Goal: Task Accomplishment & Management: Complete application form

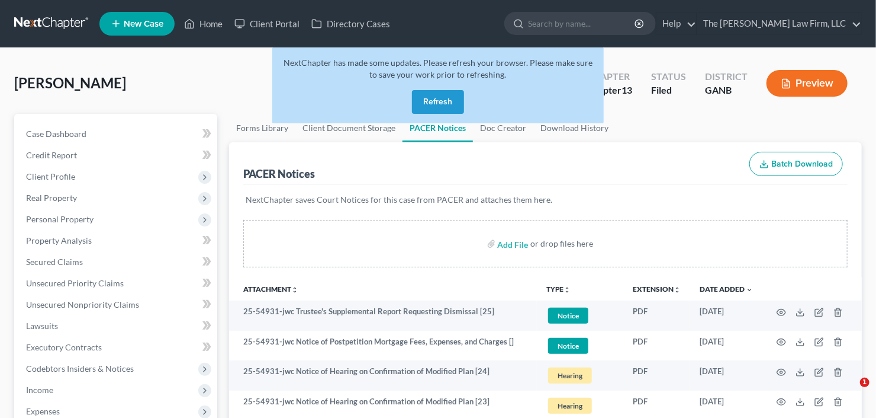
click at [433, 106] on button "Refresh" at bounding box center [438, 102] width 52 height 24
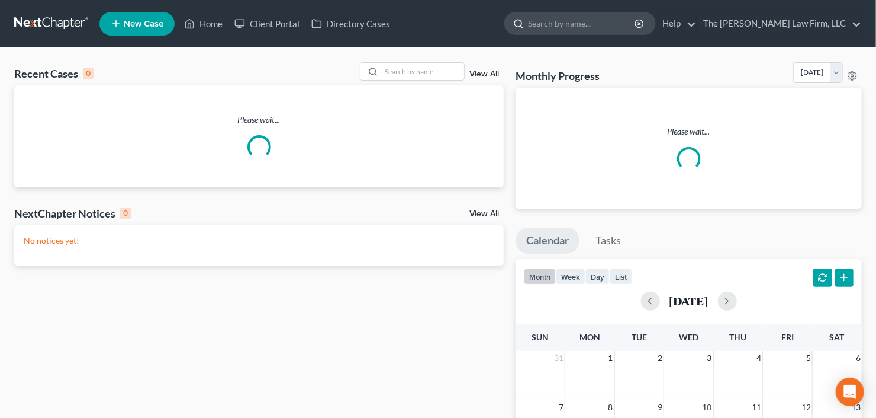
click at [603, 25] on input "search" at bounding box center [582, 23] width 108 height 22
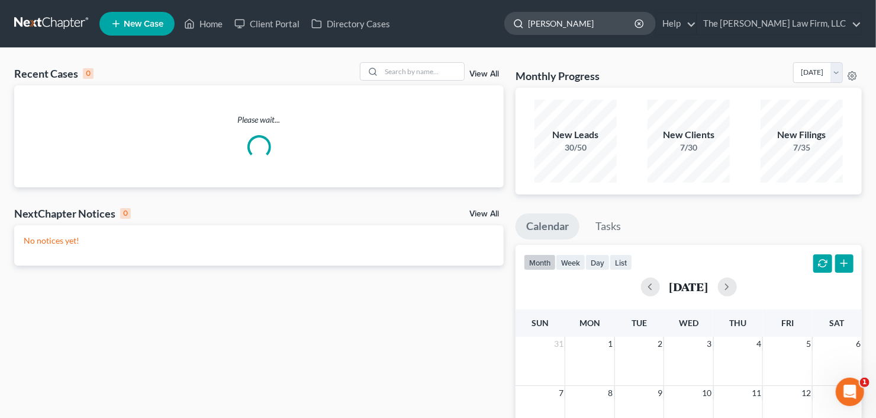
type input "rogers"
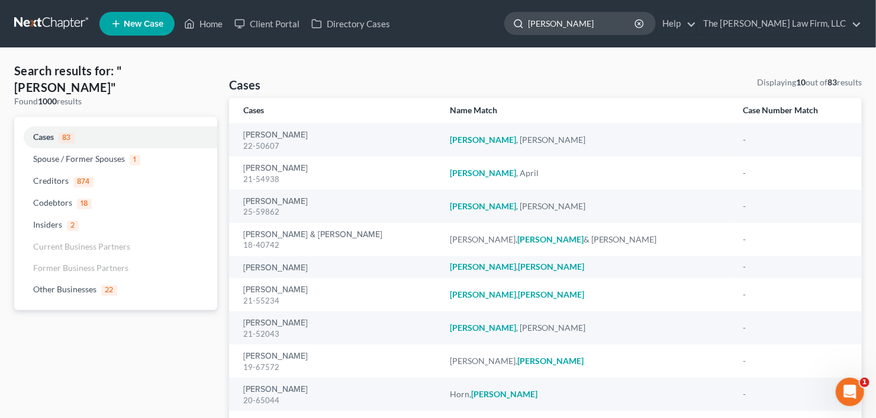
click at [593, 21] on input "rogers" at bounding box center [582, 23] width 108 height 22
drag, startPoint x: 593, startPoint y: 21, endPoint x: 537, endPoint y: 29, distance: 56.2
click at [537, 29] on div "rogers" at bounding box center [581, 23] width 152 height 23
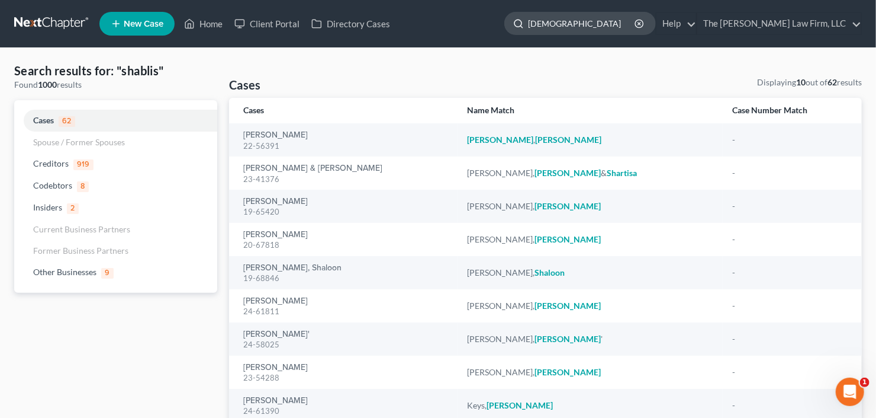
type input "shabliss"
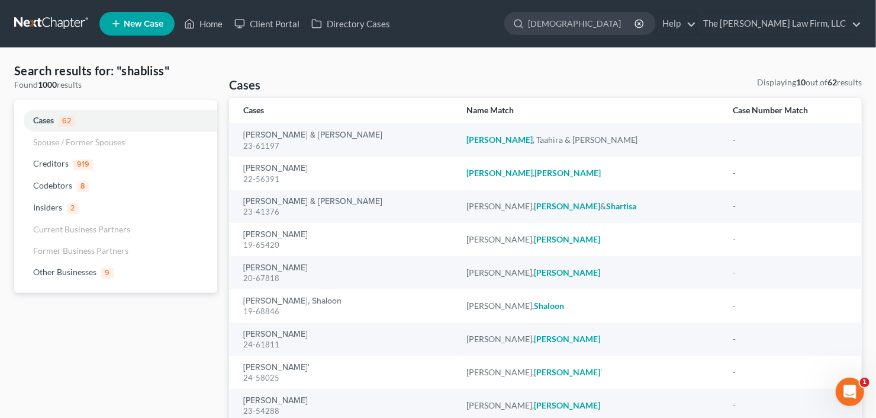
click at [127, 15] on link "New Case" at bounding box center [136, 24] width 75 height 24
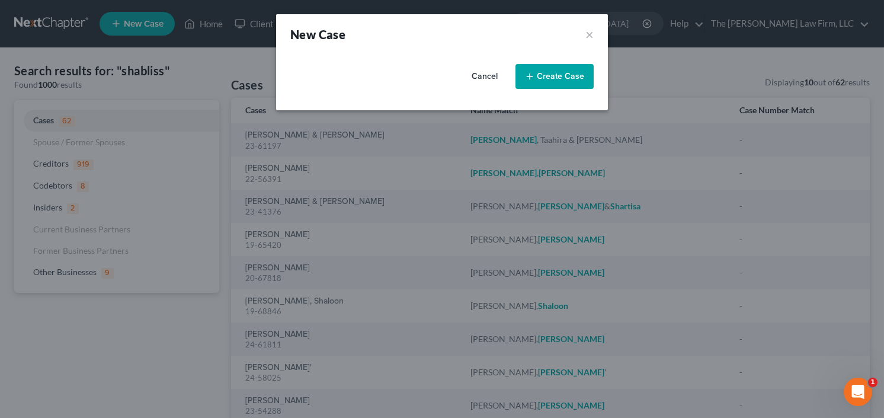
select select "19"
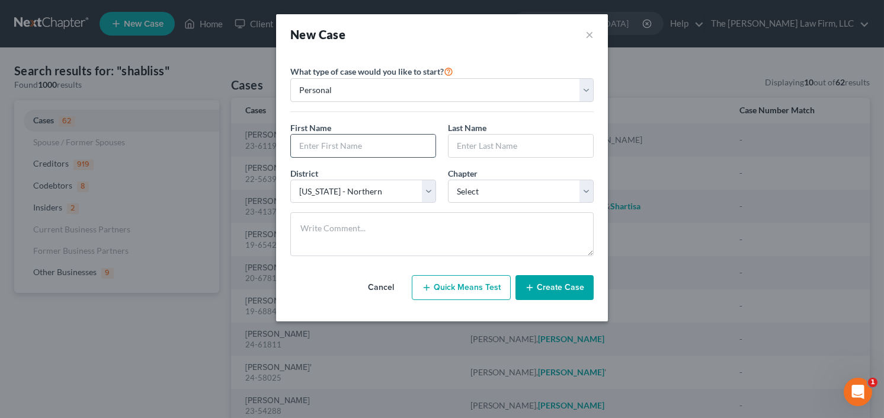
click at [357, 140] on input "text" at bounding box center [363, 145] width 144 height 23
click at [319, 149] on input "Shablliss" at bounding box center [363, 145] width 144 height 23
type input "Shabliss"
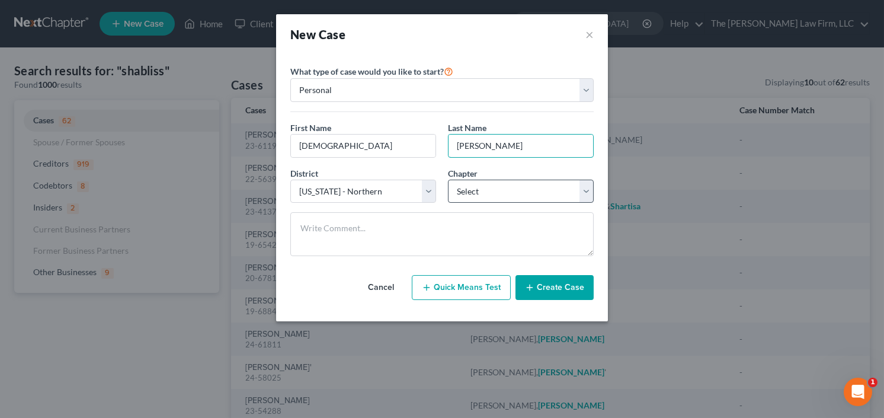
type input "Rogers"
click at [479, 192] on select "Select 7 11 12 13" at bounding box center [521, 191] width 146 height 24
click at [448, 179] on select "Select 7 11 12 13" at bounding box center [521, 191] width 146 height 24
click at [499, 197] on select "Select 7 11 12 13" at bounding box center [521, 191] width 146 height 24
select select "0"
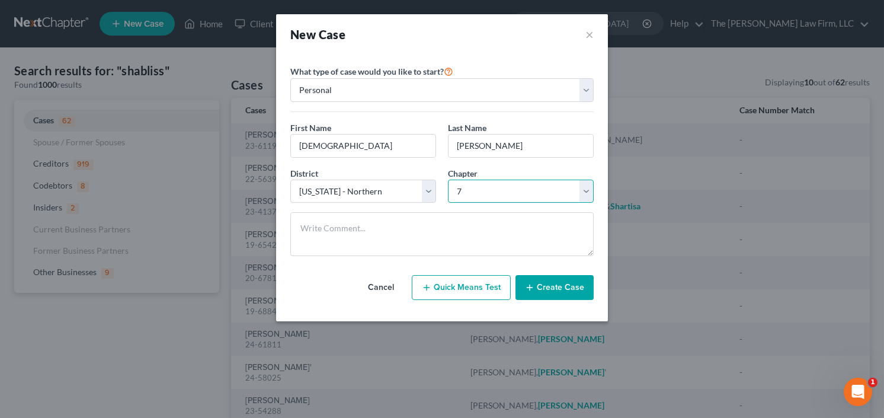
click at [448, 179] on select "Select 7 11 12 13" at bounding box center [521, 191] width 146 height 24
click at [535, 275] on button "Create Case" at bounding box center [554, 287] width 78 height 25
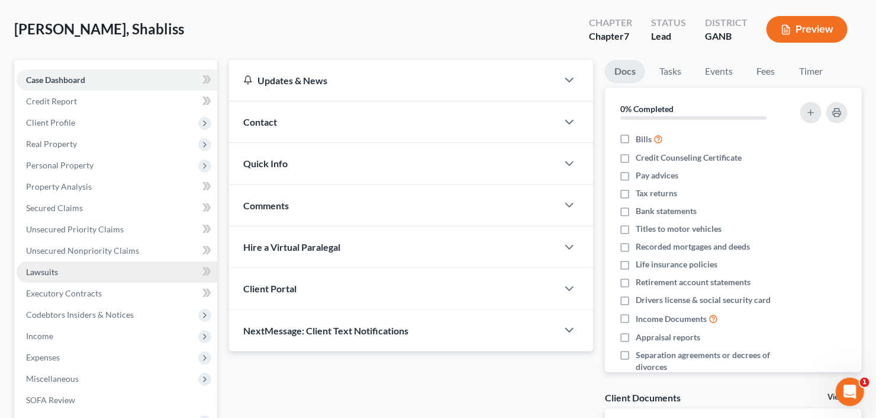
scroll to position [142, 0]
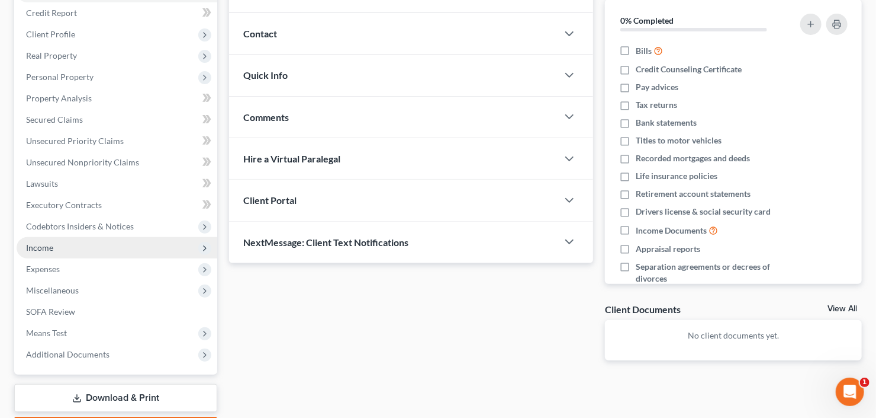
drag, startPoint x: 68, startPoint y: 242, endPoint x: 154, endPoint y: 245, distance: 85.9
click at [68, 242] on span "Income" at bounding box center [117, 247] width 201 height 21
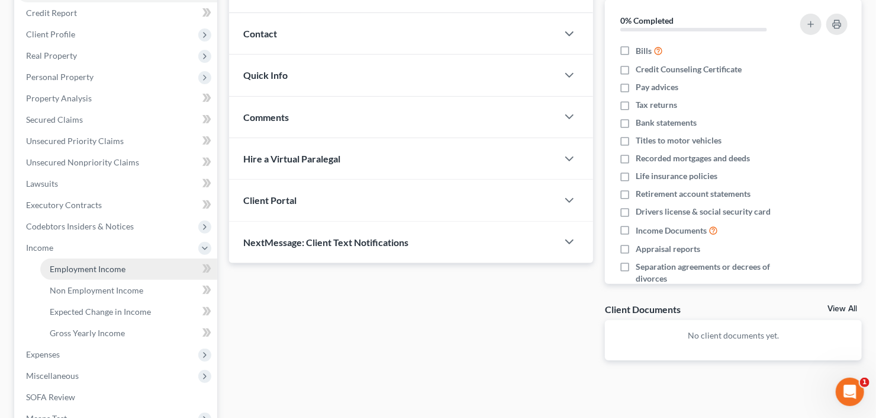
click at [57, 270] on span "Employment Income" at bounding box center [88, 269] width 76 height 10
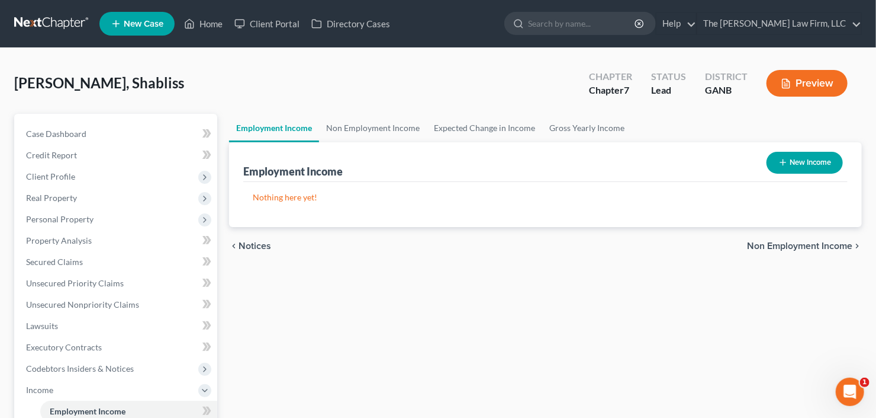
click at [840, 159] on div "New Income" at bounding box center [805, 162] width 86 height 31
click at [817, 159] on button "New Income" at bounding box center [805, 163] width 76 height 22
select select "0"
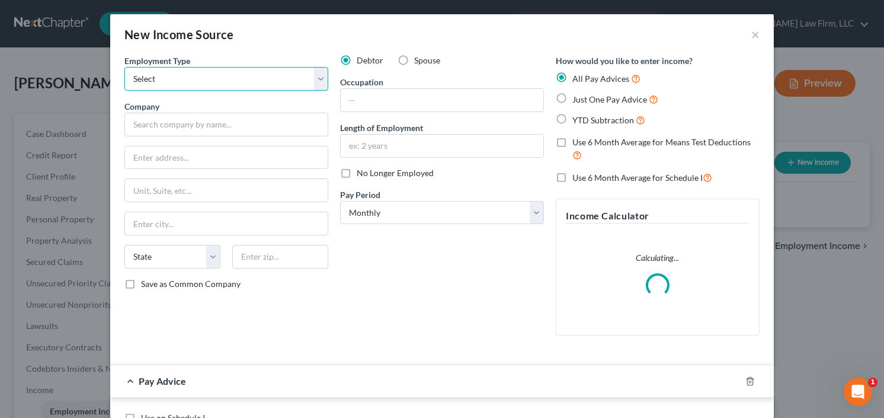
click at [175, 78] on select "Select Full or Part Time Employment Self Employment" at bounding box center [226, 79] width 204 height 24
select select "0"
click at [124, 67] on select "Select Full or Part Time Employment Self Employment" at bounding box center [226, 79] width 204 height 24
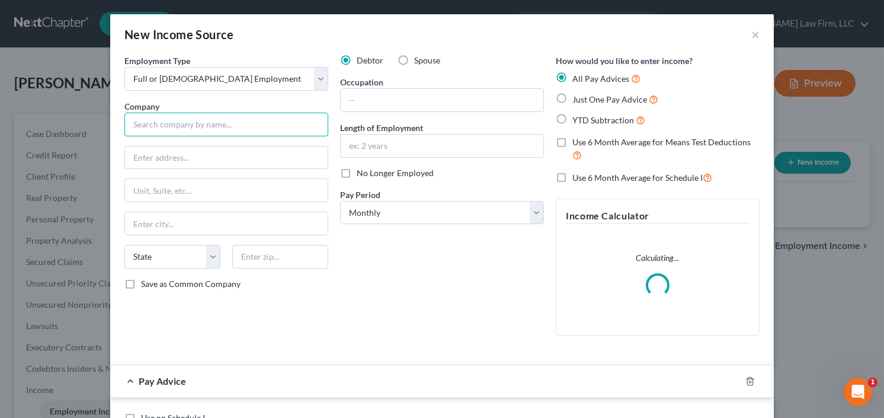
click at [195, 122] on input "text" at bounding box center [226, 125] width 204 height 24
type input "Marta"
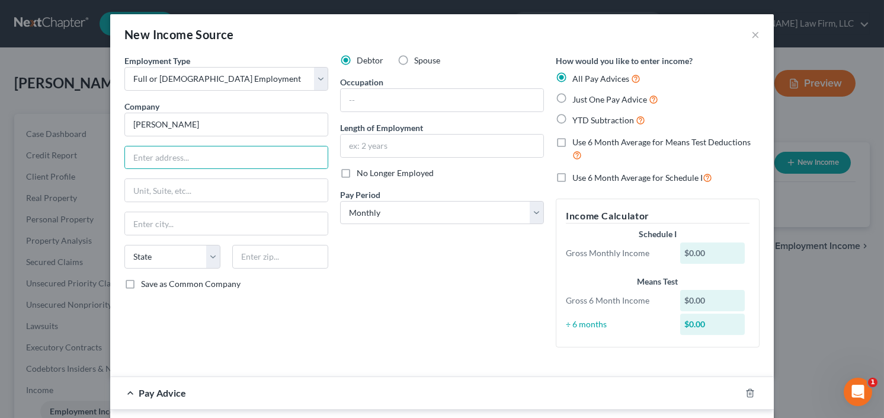
click at [572, 117] on label "YTD Subtraction" at bounding box center [608, 120] width 73 height 14
click at [577, 117] on input "YTD Subtraction" at bounding box center [581, 117] width 8 height 8
radio input "true"
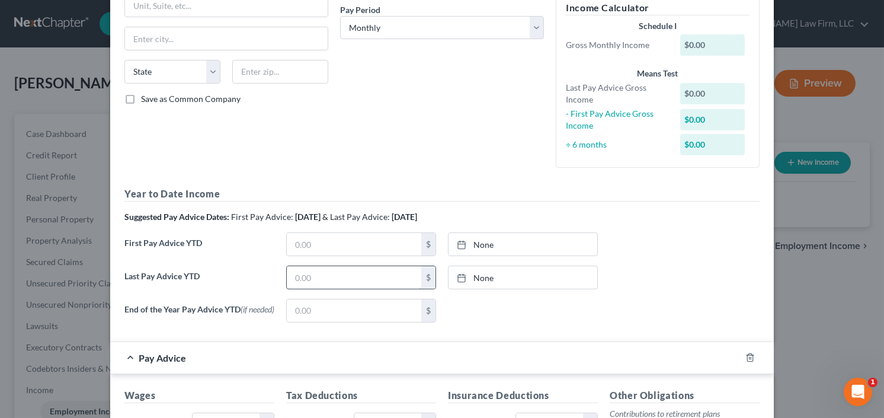
scroll to position [190, 0]
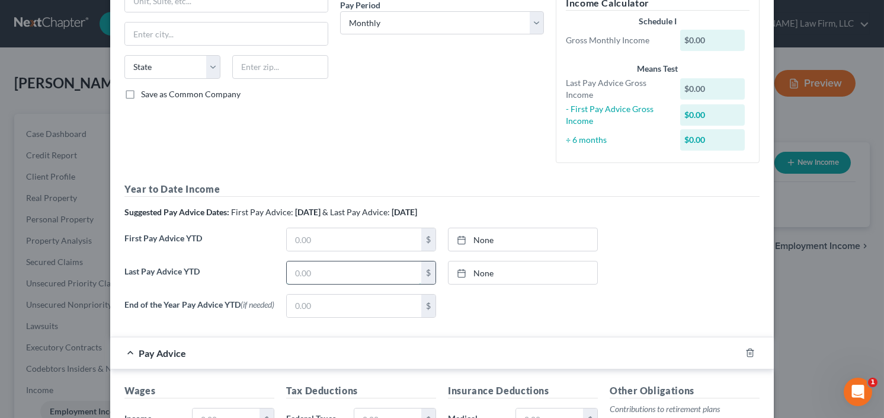
click at [338, 274] on input "text" at bounding box center [354, 272] width 134 height 23
type input "42,883.68"
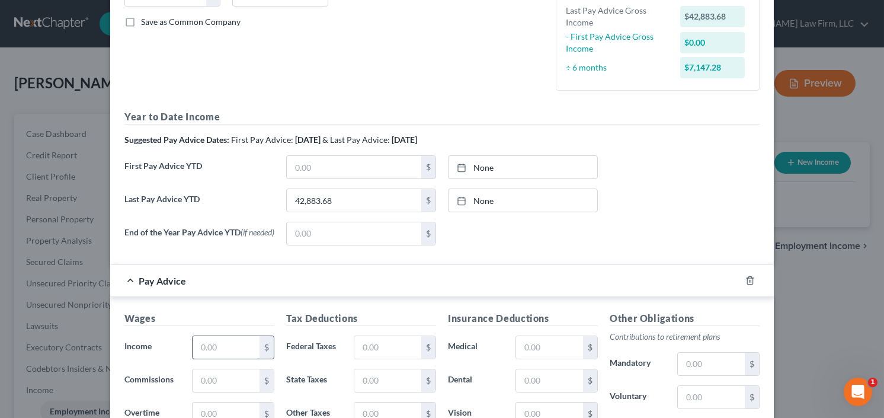
scroll to position [284, 0]
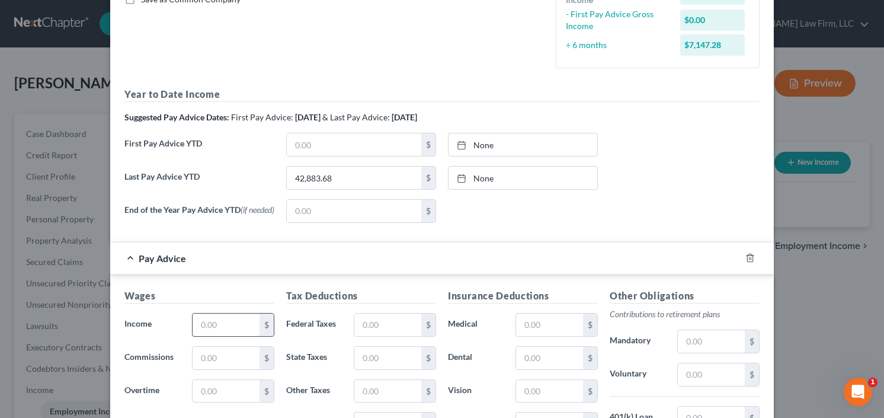
drag, startPoint x: 245, startPoint y: 324, endPoint x: 251, endPoint y: 323, distance: 6.0
click at [245, 324] on input "text" at bounding box center [225, 324] width 67 height 23
type input "3,177.30"
click at [371, 325] on input "text" at bounding box center [387, 324] width 67 height 23
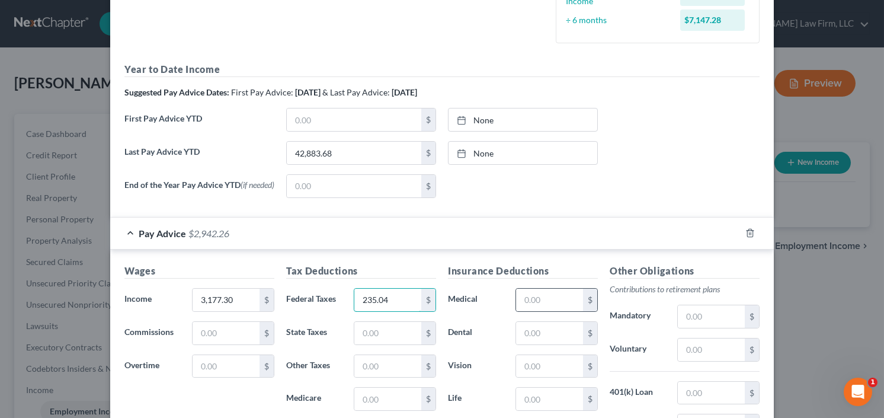
scroll to position [332, 0]
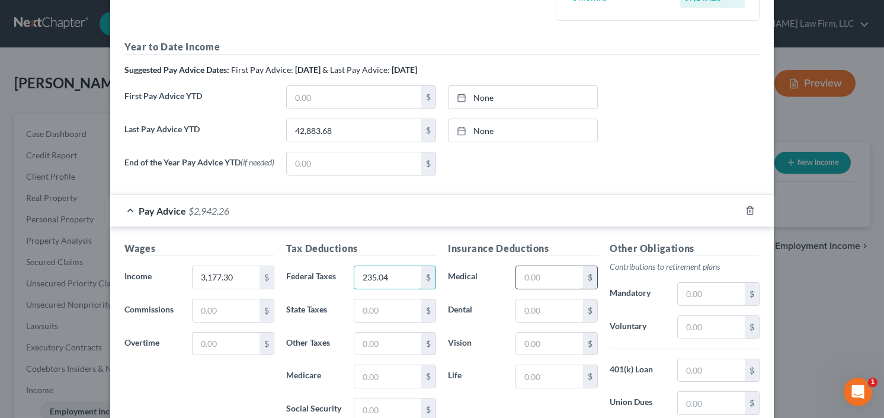
type input "235.04"
click at [522, 281] on input "text" at bounding box center [549, 277] width 67 height 23
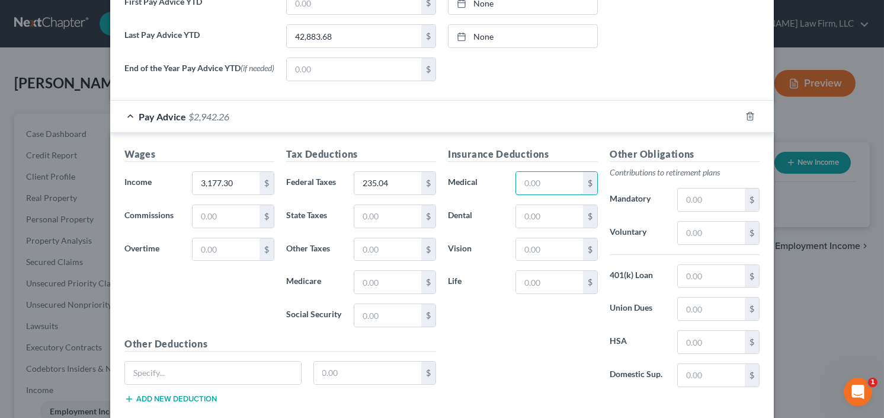
scroll to position [426, 0]
click at [709, 197] on input "text" at bounding box center [710, 199] width 67 height 23
click at [535, 182] on input "text" at bounding box center [549, 182] width 67 height 23
type input "2.73"
click at [542, 214] on input "text" at bounding box center [549, 215] width 67 height 23
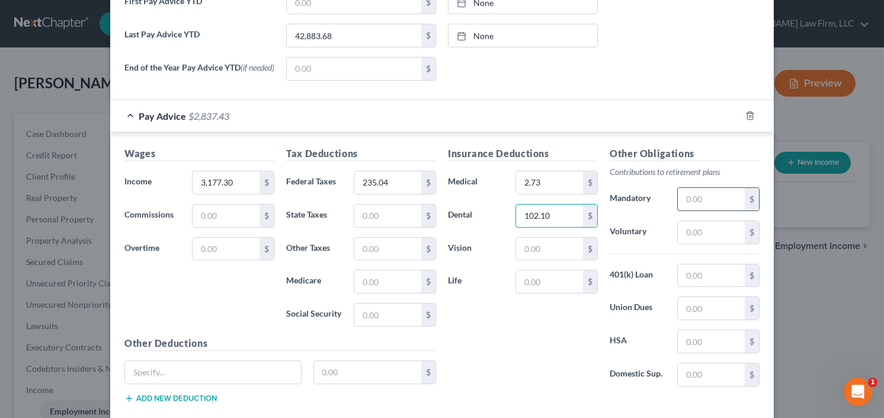
type input "102.10"
click at [718, 193] on input "text" at bounding box center [710, 199] width 67 height 23
type input "140.12"
click at [550, 250] on input "text" at bounding box center [549, 248] width 67 height 23
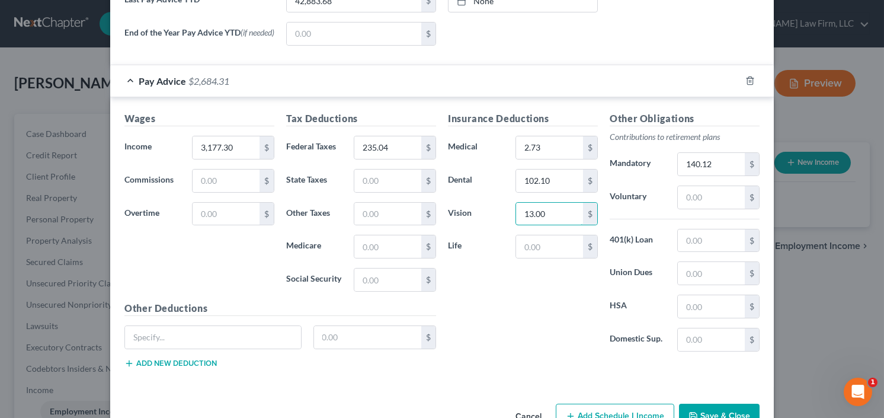
scroll to position [494, 0]
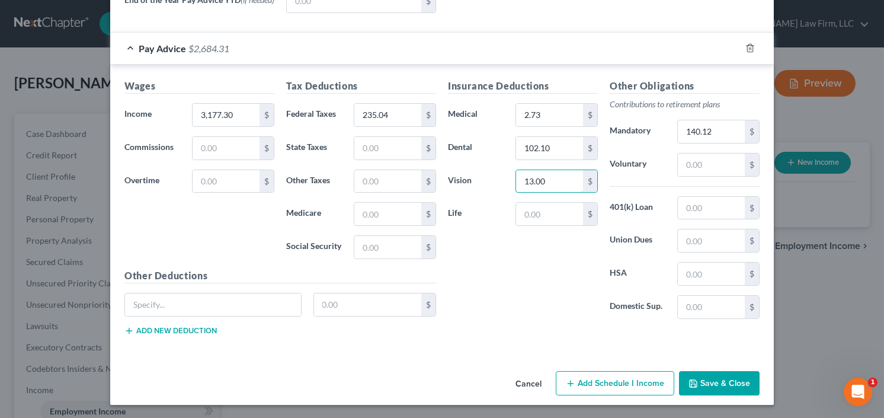
type input "13.00"
click at [722, 375] on button "Save & Close" at bounding box center [719, 383] width 81 height 25
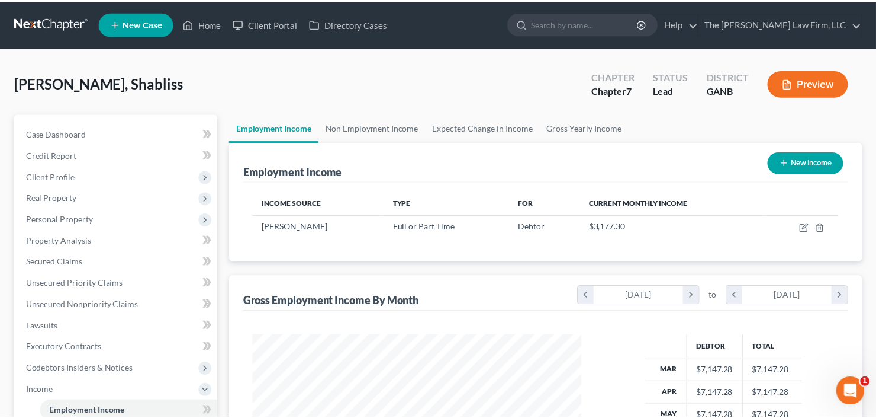
scroll to position [591993, 591848]
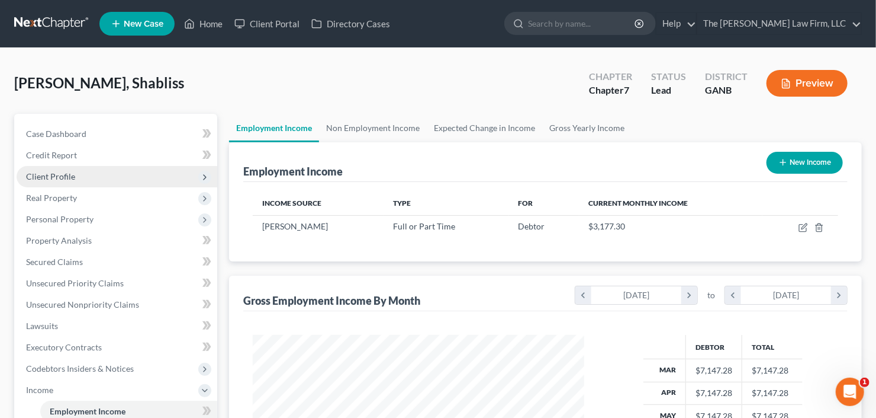
click at [55, 178] on span "Client Profile" at bounding box center [50, 176] width 49 height 10
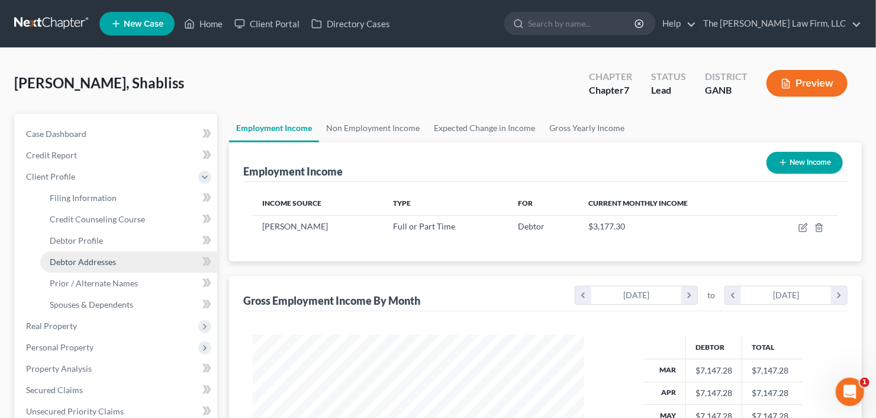
click at [79, 260] on span "Debtor Addresses" at bounding box center [83, 261] width 66 height 10
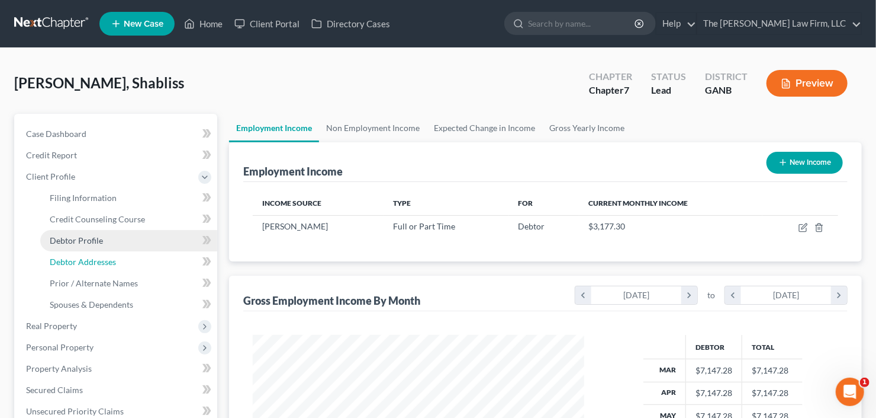
select select "0"
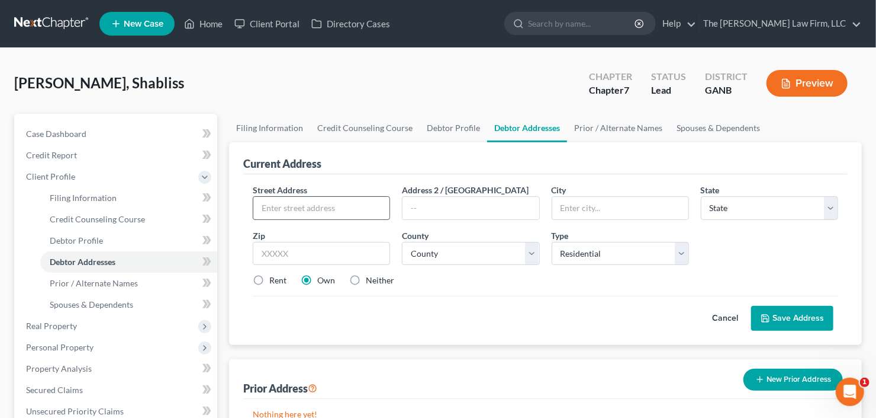
click at [298, 207] on input "text" at bounding box center [321, 208] width 136 height 23
type input "2"
type input "5250 Highway 138"
type input "30291"
type input "Union City"
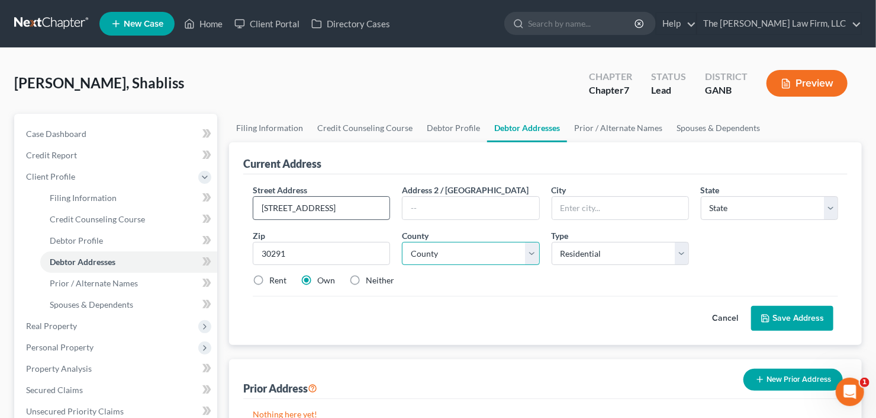
select select "10"
click at [442, 250] on select "County Appling County Atkinson County Bacon County Baker County Baldwin County …" at bounding box center [470, 254] width 137 height 24
select select "59"
click at [402, 242] on select "County Appling County Atkinson County Bacon County Baker County Baldwin County …" at bounding box center [470, 254] width 137 height 24
click at [269, 278] on label "Rent" at bounding box center [277, 280] width 17 height 12
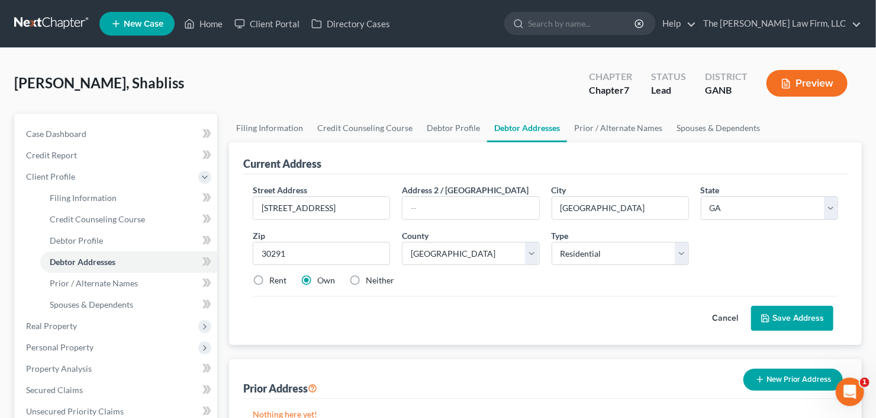
click at [274, 278] on input "Rent" at bounding box center [278, 278] width 8 height 8
radio input "true"
click at [783, 308] on button "Save Address" at bounding box center [793, 318] width 82 height 25
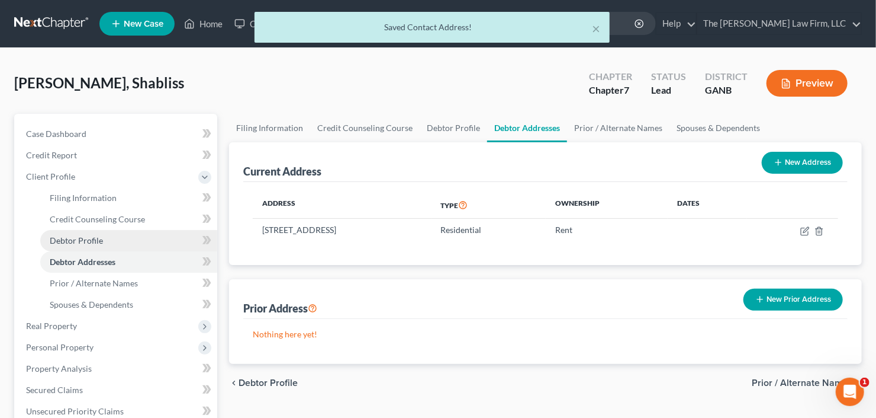
click at [98, 239] on span "Debtor Profile" at bounding box center [76, 240] width 53 height 10
select select "0"
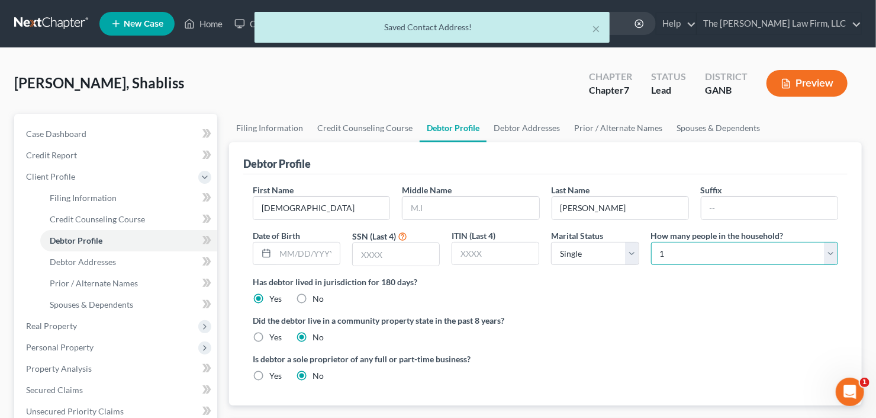
click at [697, 252] on select "Select 1 2 3 4 5 6 7 8 9 10 11 12 13 14 15 16 17 18 19 20" at bounding box center [744, 254] width 187 height 24
select select "2"
click at [651, 242] on select "Select 1 2 3 4 5 6 7 8 9 10 11 12 13 14 15 16 17 18 19 20" at bounding box center [744, 254] width 187 height 24
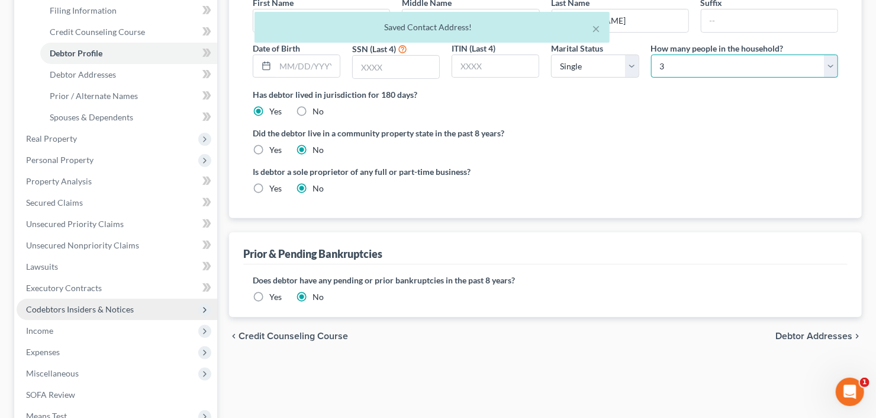
scroll to position [338, 0]
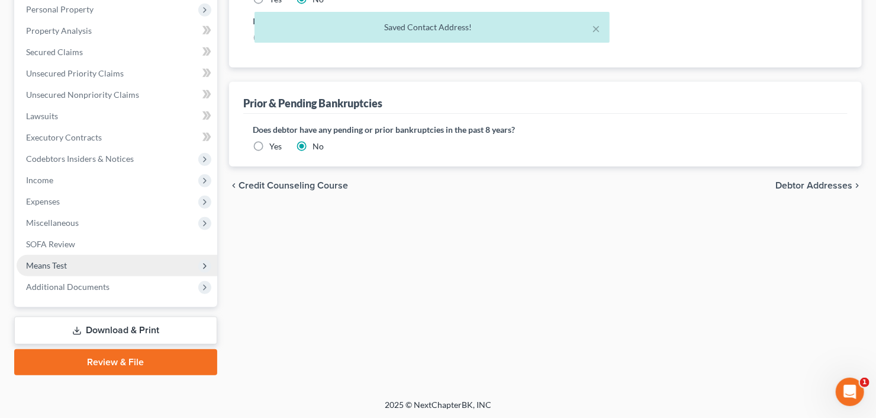
click at [73, 258] on span "Means Test" at bounding box center [117, 265] width 201 height 21
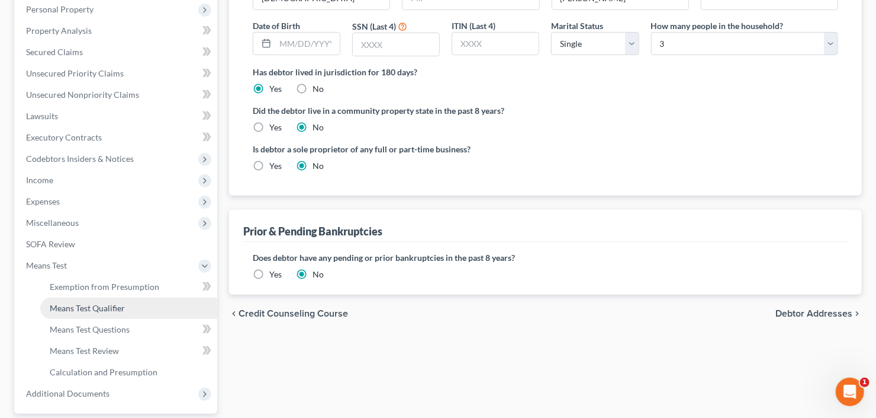
click at [78, 304] on span "Means Test Qualifier" at bounding box center [87, 308] width 75 height 10
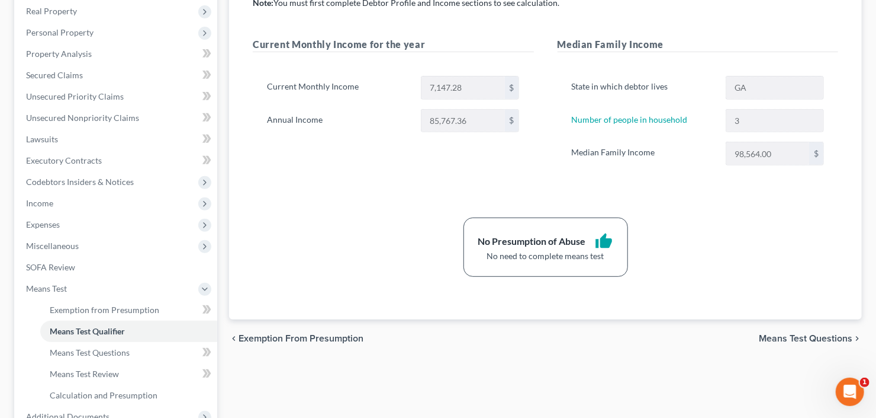
scroll to position [190, 0]
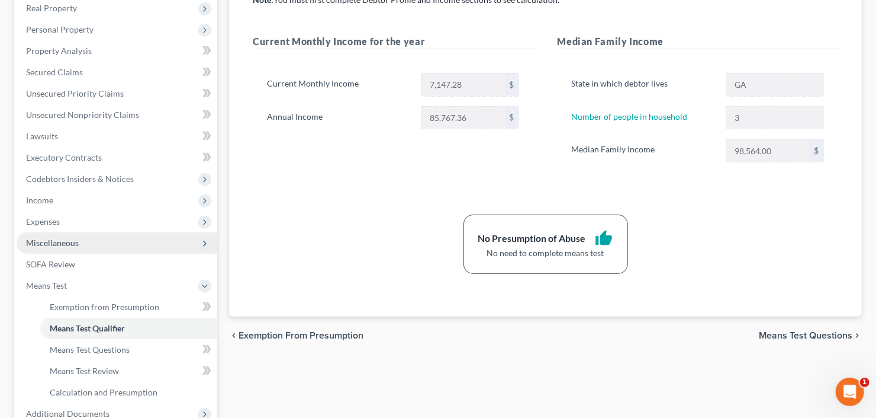
click at [29, 233] on span "Miscellaneous" at bounding box center [117, 242] width 201 height 21
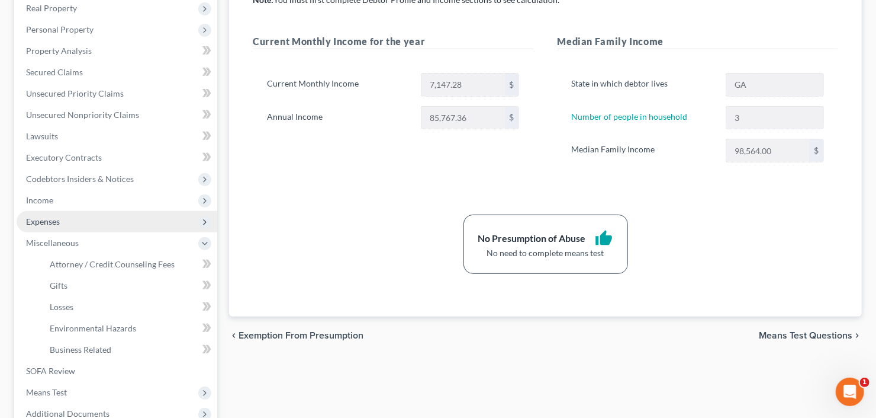
click at [41, 225] on span "Expenses" at bounding box center [43, 221] width 34 height 10
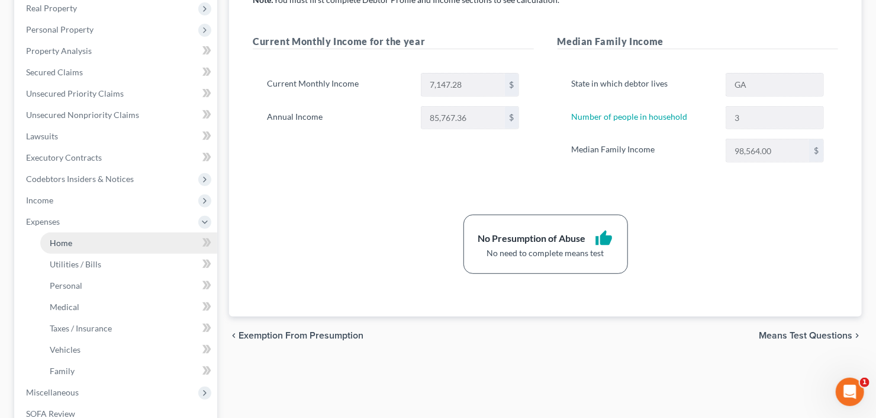
click at [55, 242] on span "Home" at bounding box center [61, 242] width 23 height 10
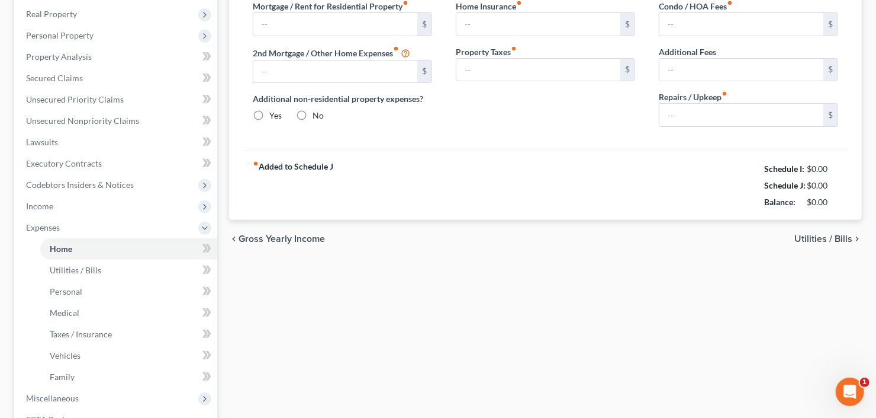
type input "0.00"
radio input "true"
type input "0.00"
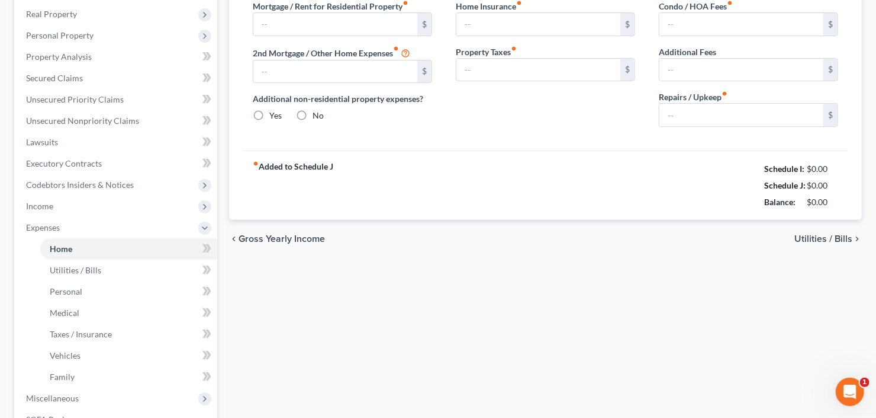
type input "0.00"
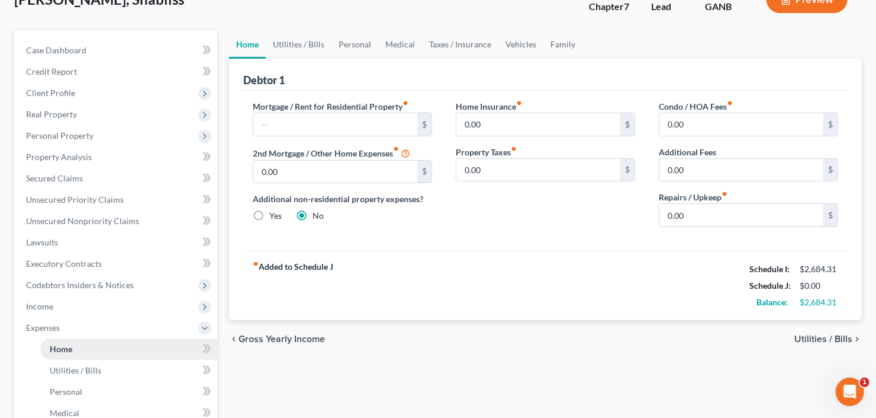
scroll to position [142, 0]
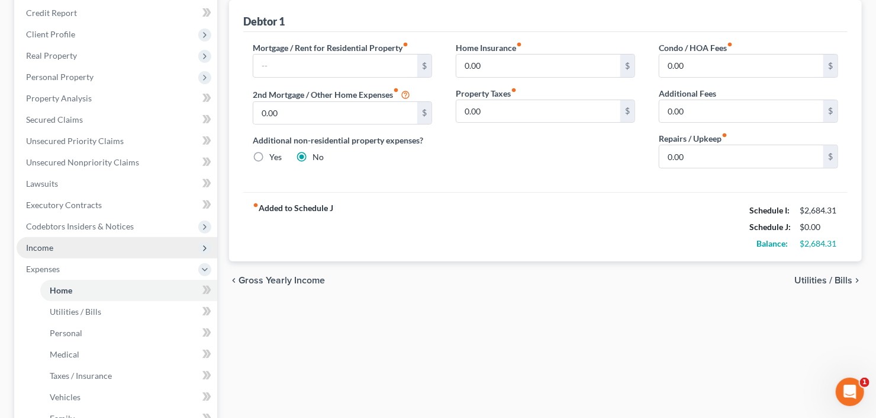
click at [68, 246] on span "Income" at bounding box center [117, 247] width 201 height 21
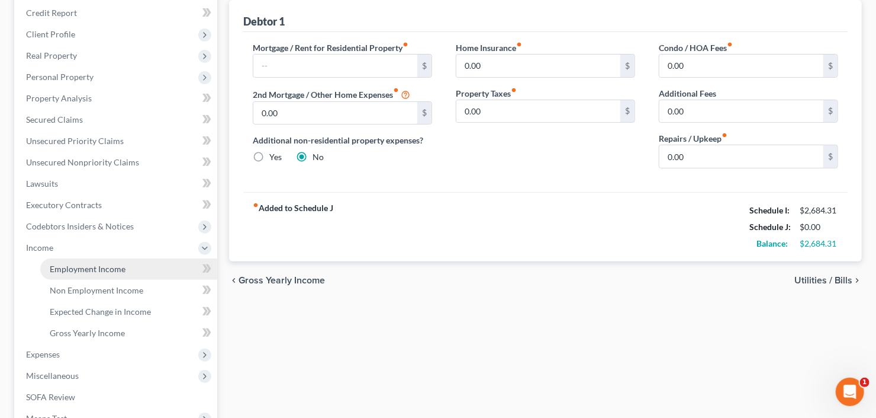
click at [95, 271] on span "Employment Income" at bounding box center [88, 269] width 76 height 10
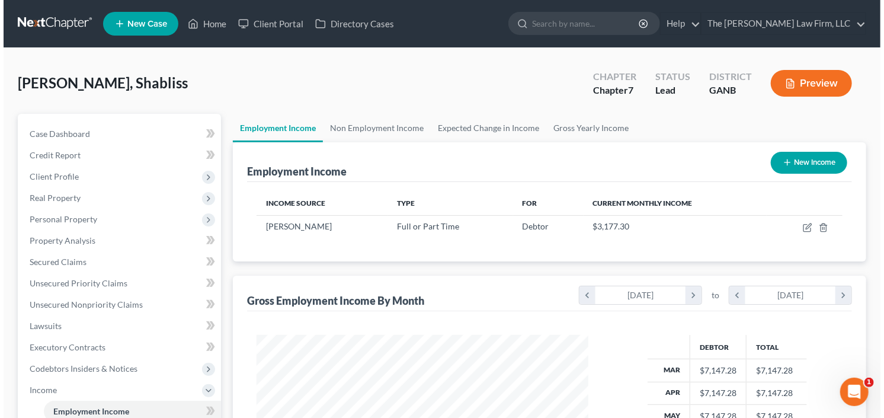
scroll to position [211, 355]
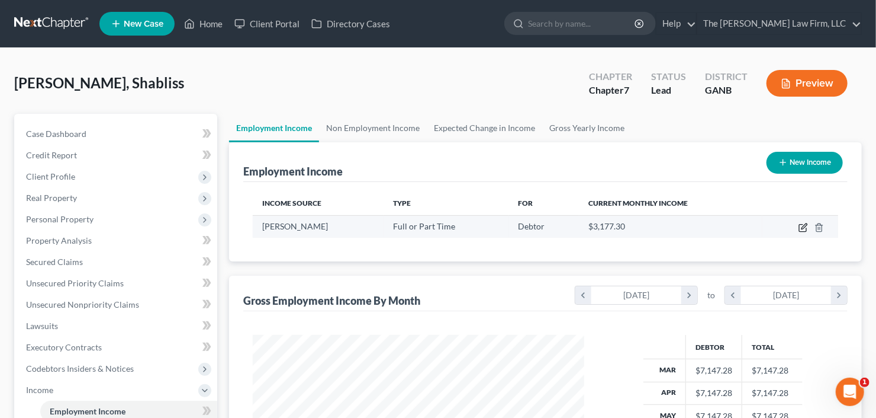
click at [805, 224] on icon "button" at bounding box center [803, 227] width 9 height 9
select select "0"
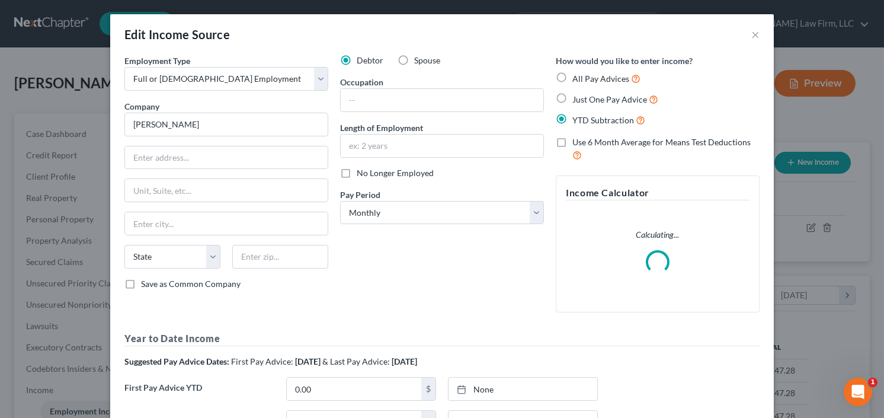
scroll to position [211, 358]
click at [420, 219] on select "Select Monthly Twice Monthly Every Other Week Weekly" at bounding box center [442, 213] width 204 height 24
select select "2"
click at [340, 201] on select "Select Monthly Twice Monthly Every Other Week Weekly" at bounding box center [442, 213] width 204 height 24
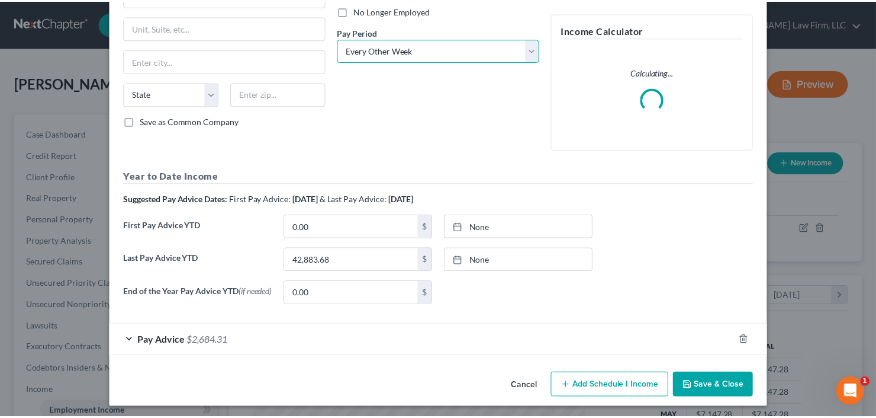
scroll to position [166, 0]
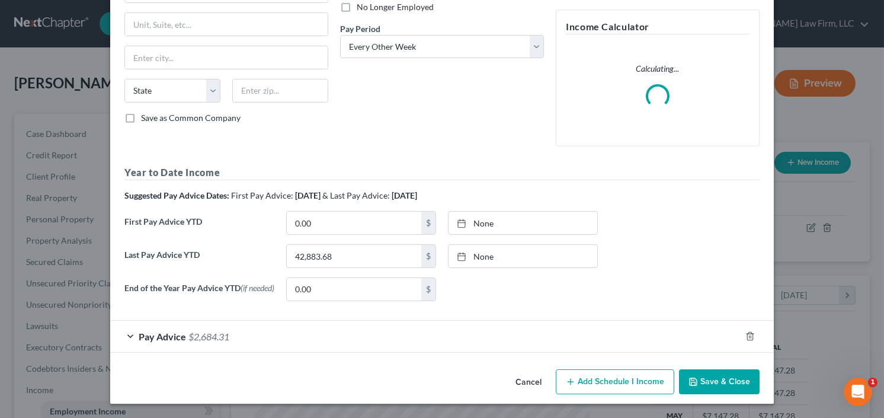
click at [714, 373] on button "Save & Close" at bounding box center [719, 381] width 81 height 25
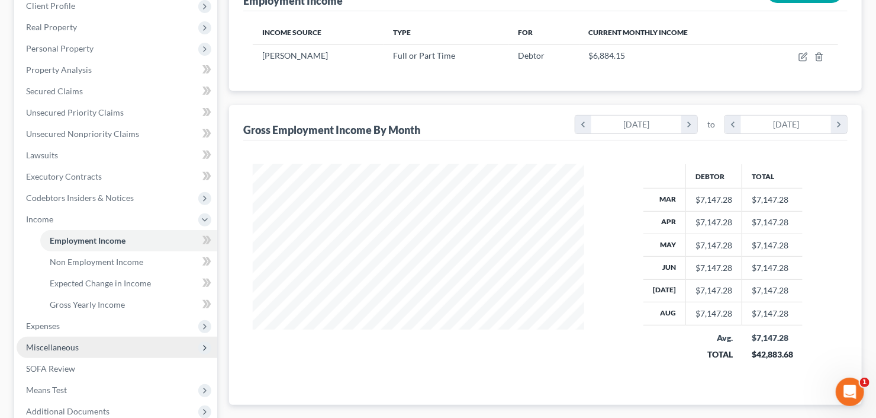
scroll to position [295, 0]
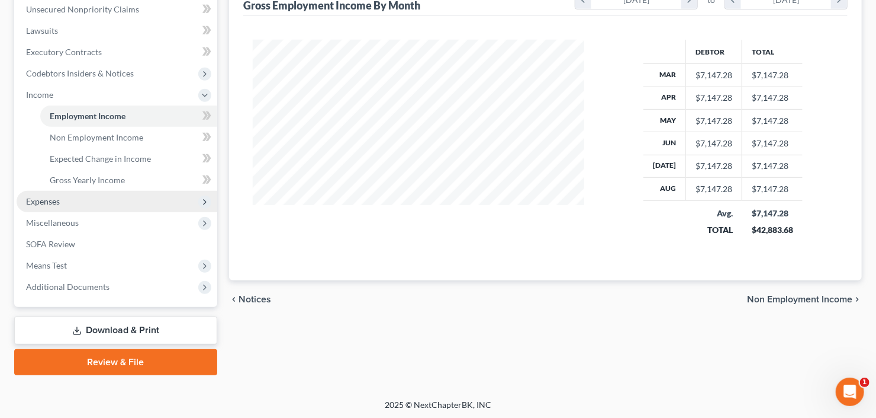
click at [84, 195] on span "Expenses" at bounding box center [117, 201] width 201 height 21
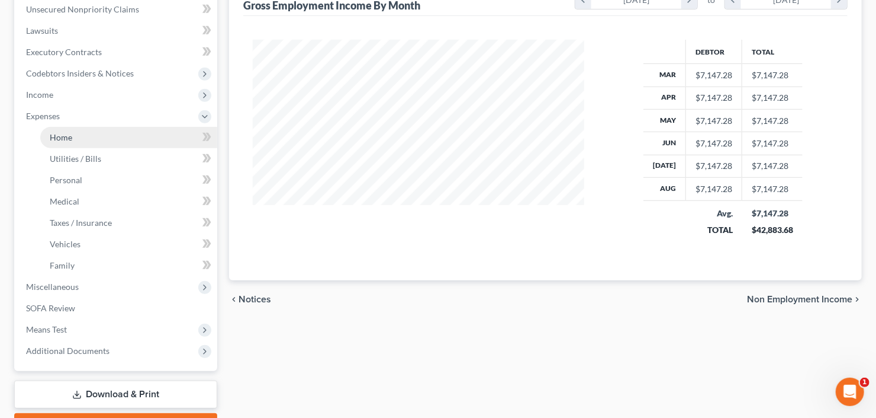
click at [85, 140] on link "Home" at bounding box center [128, 137] width 177 height 21
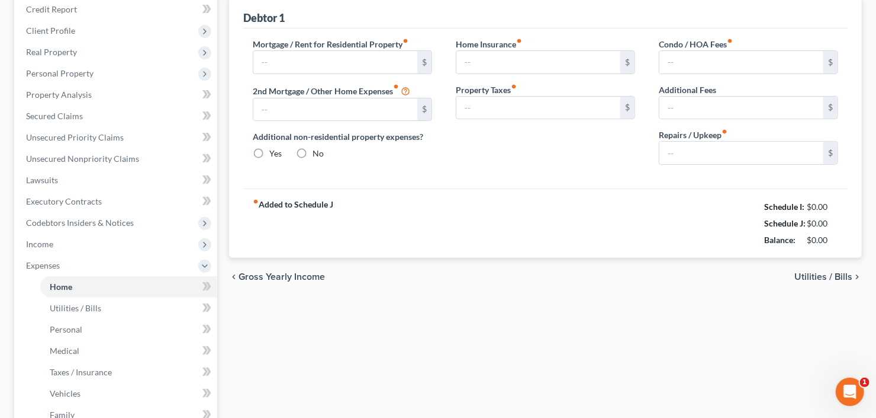
type input "0.00"
radio input "true"
type input "0.00"
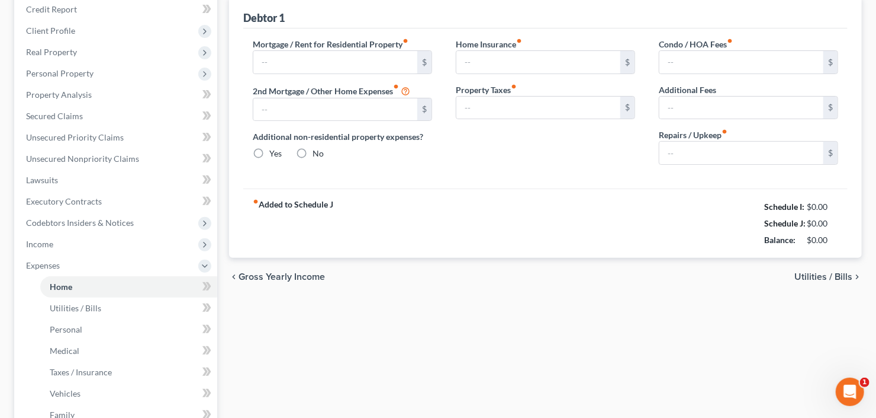
type input "0.00"
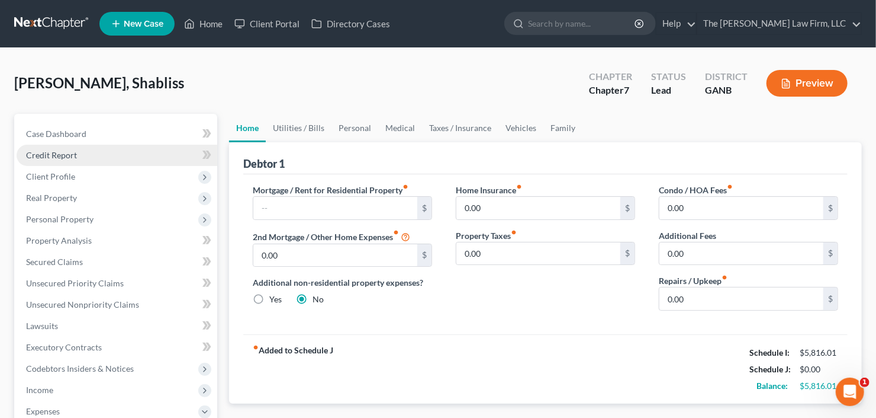
click at [74, 158] on span "Credit Report" at bounding box center [51, 155] width 51 height 10
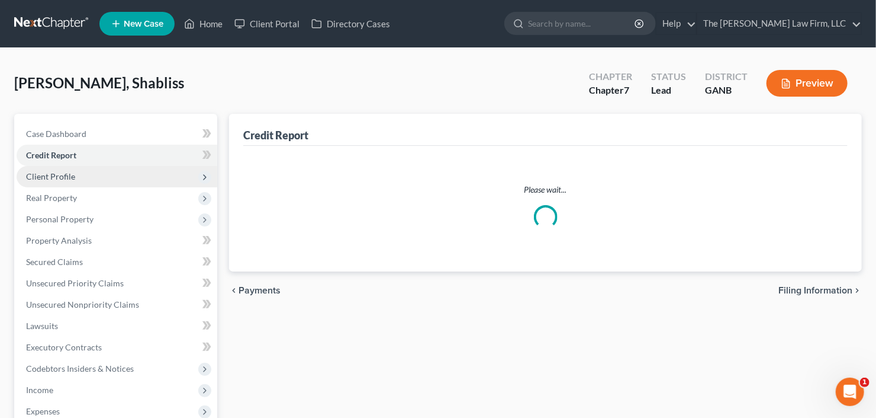
click at [82, 181] on span "Client Profile" at bounding box center [117, 176] width 201 height 21
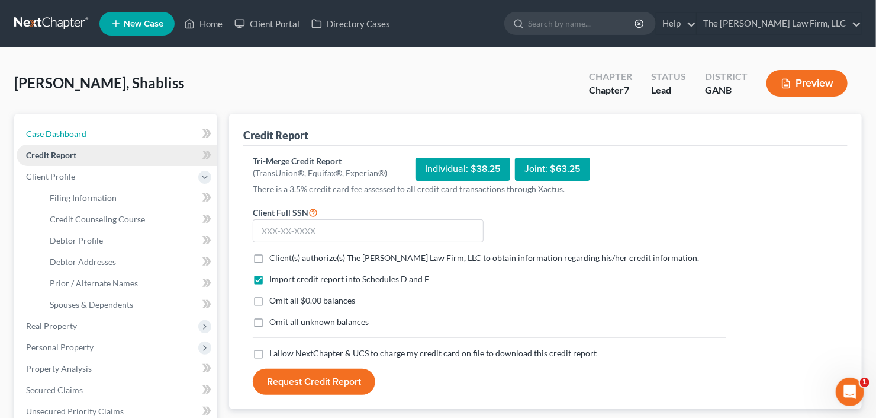
click at [78, 136] on span "Case Dashboard" at bounding box center [56, 134] width 60 height 10
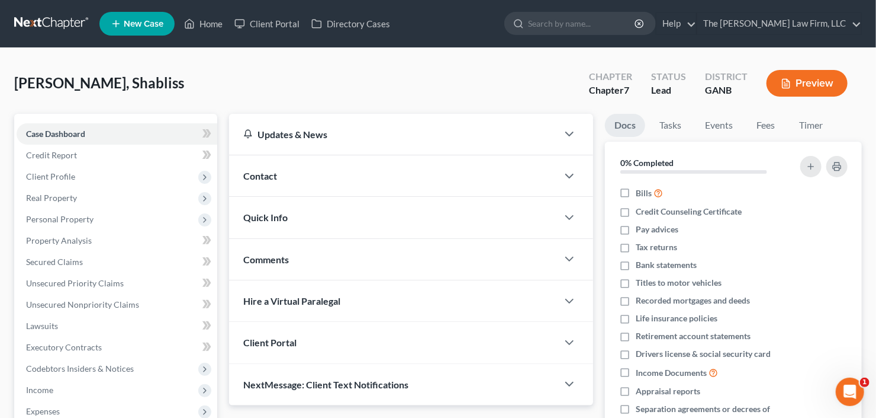
scroll to position [210, 0]
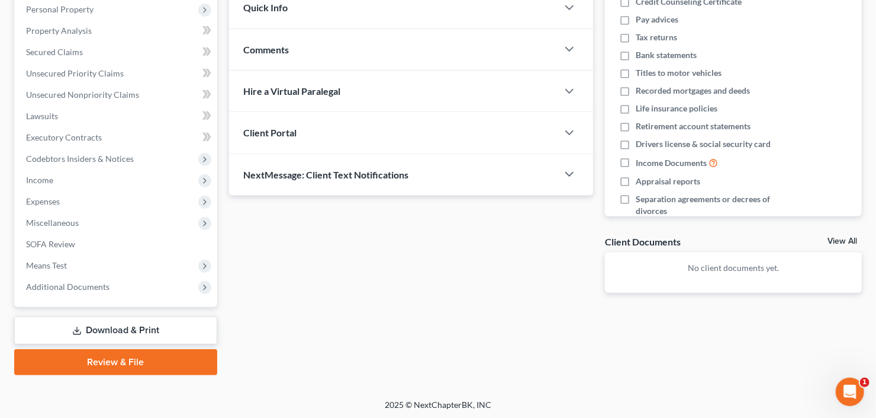
click at [319, 134] on div "Client Portal" at bounding box center [393, 132] width 329 height 41
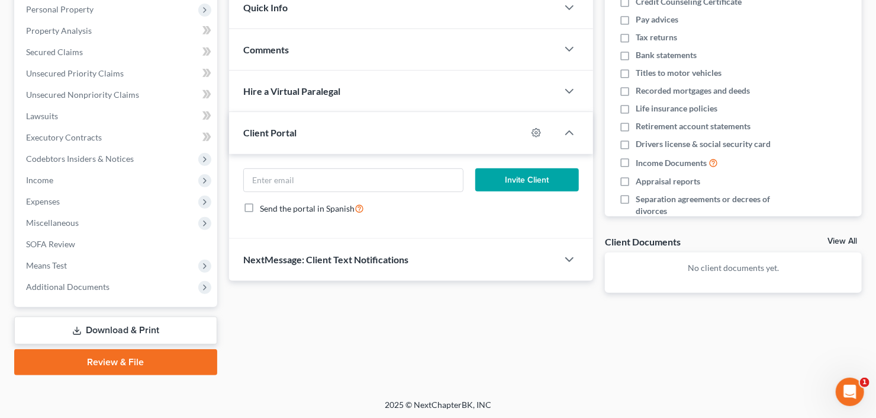
scroll to position [68, 0]
